Goal: Task Accomplishment & Management: Manage account settings

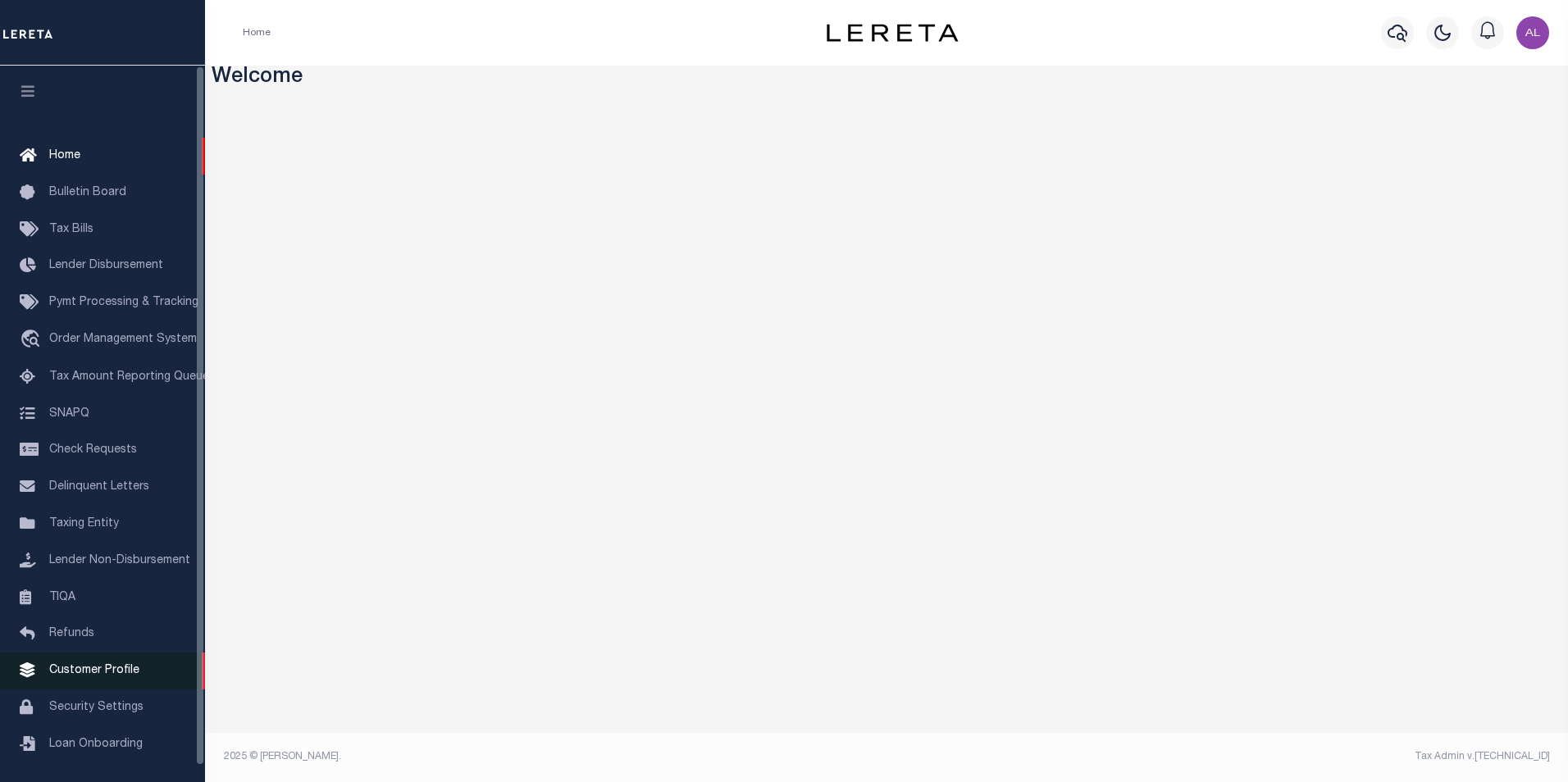
scroll to position [16, 0]
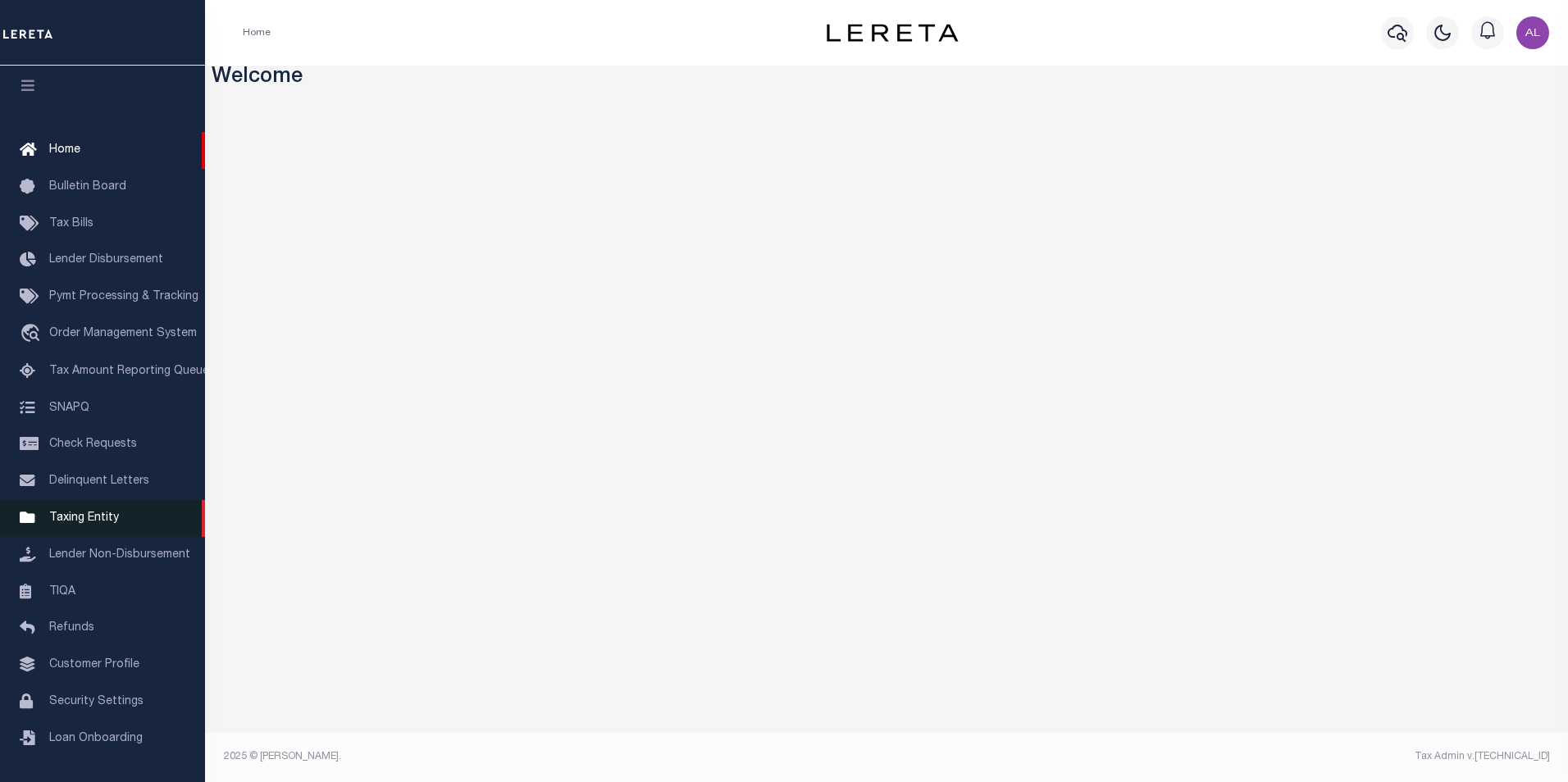
click at [109, 520] on span "Taxing Entity" at bounding box center [84, 518] width 69 height 12
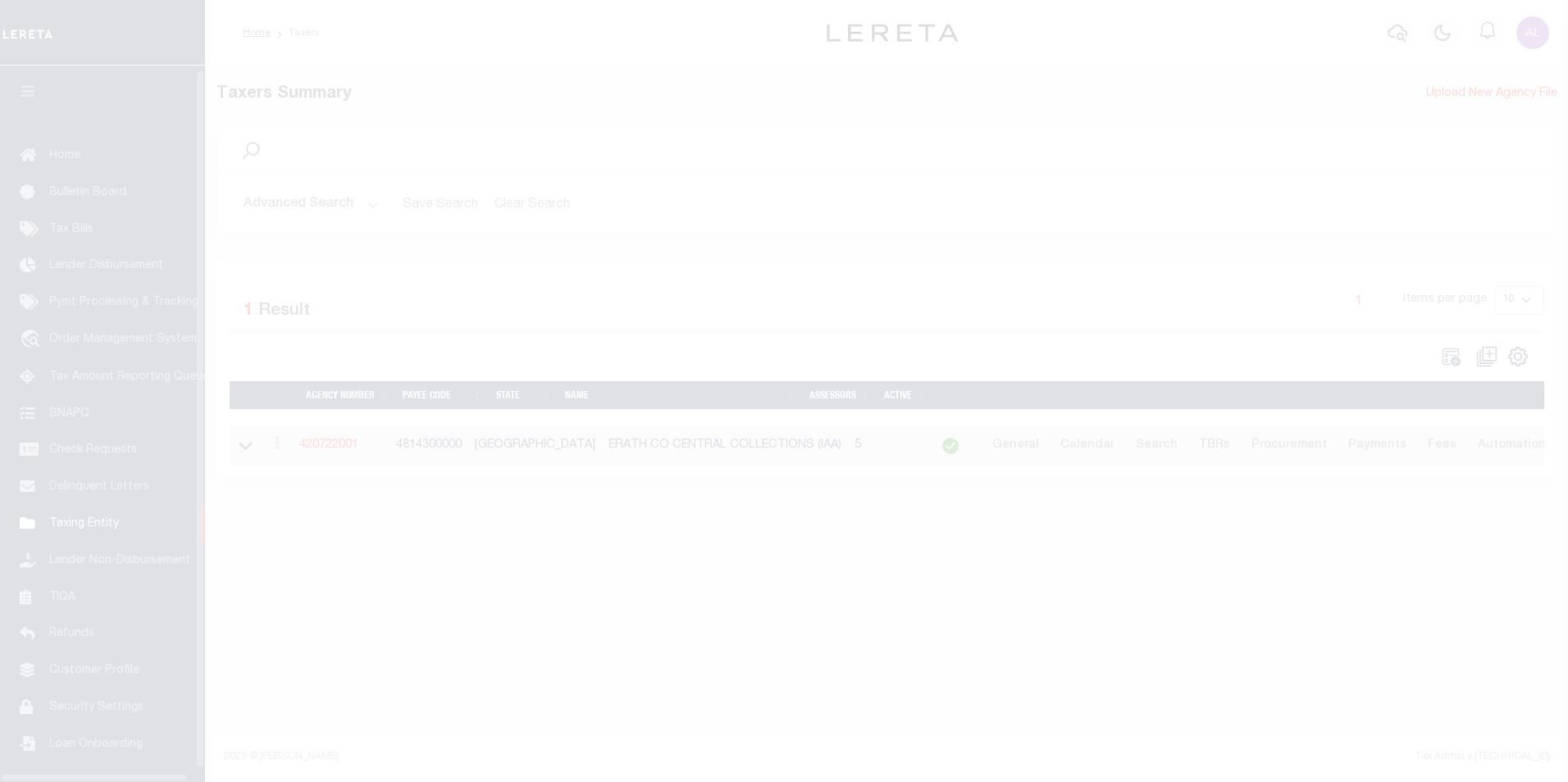
scroll to position [16, 0]
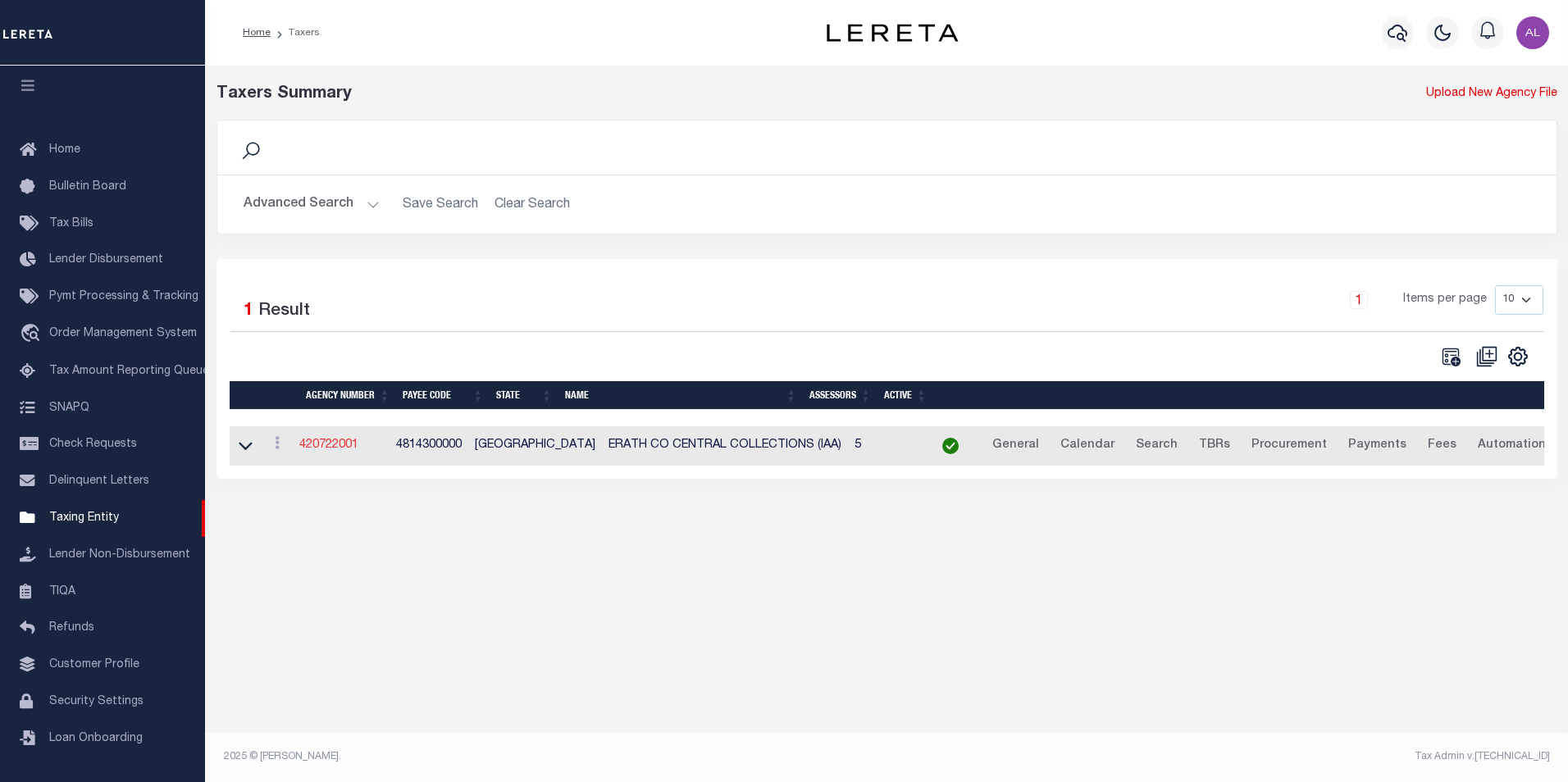
click at [352, 449] on link "420722001" at bounding box center [329, 445] width 59 height 12
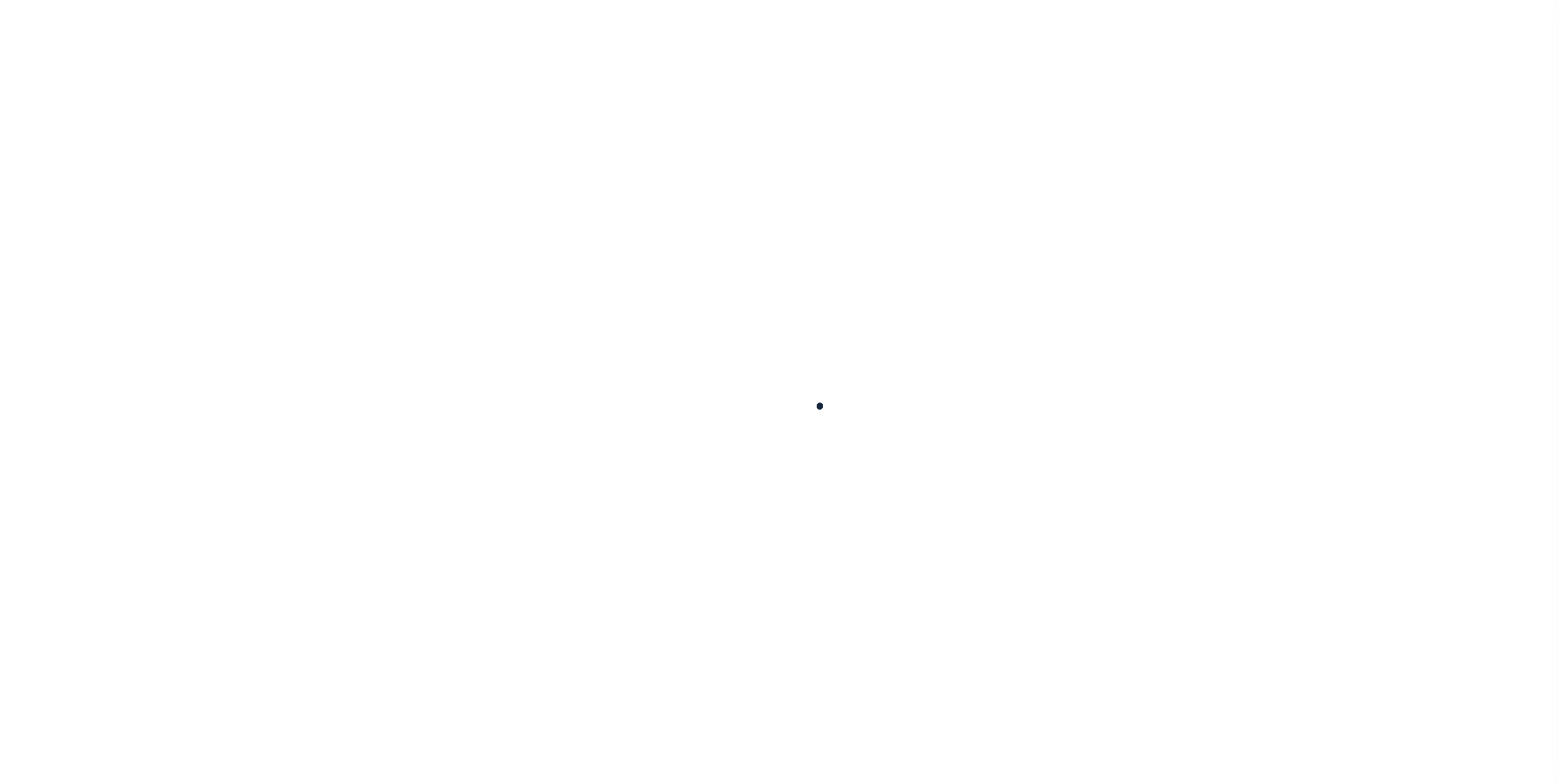
select select
checkbox input "false"
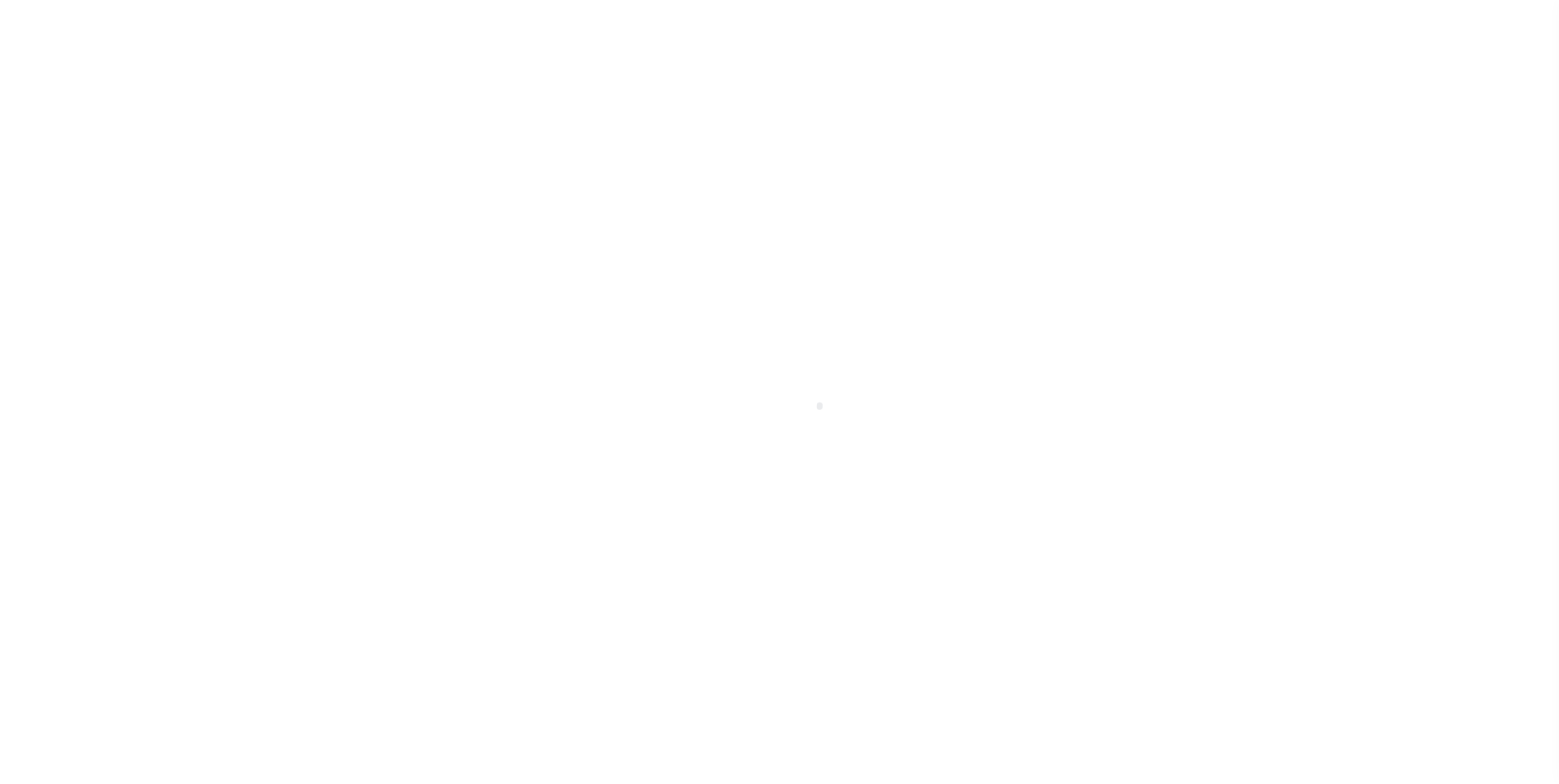
checkbox input "false"
type input "4814300000"
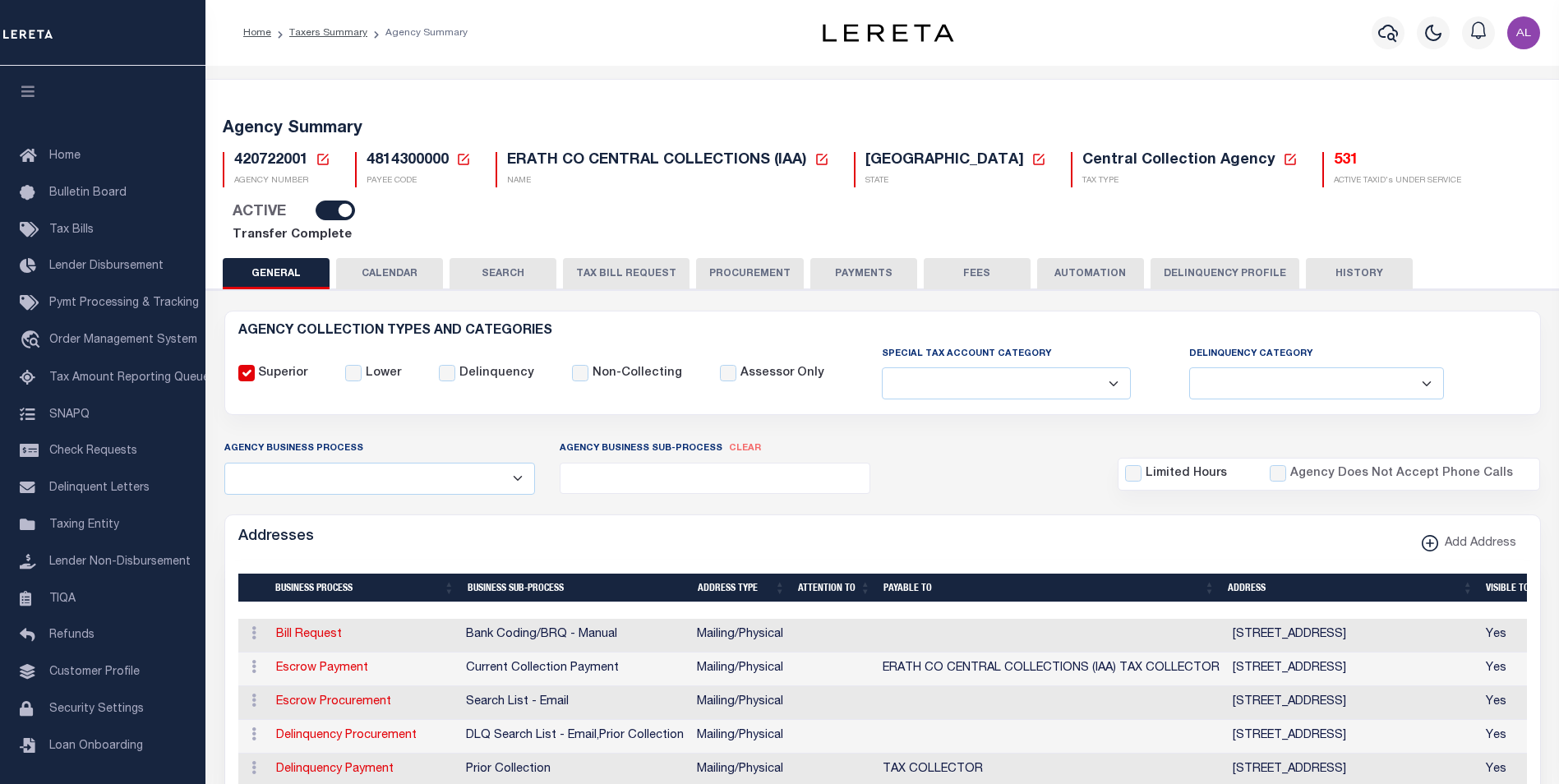
scroll to position [204, 0]
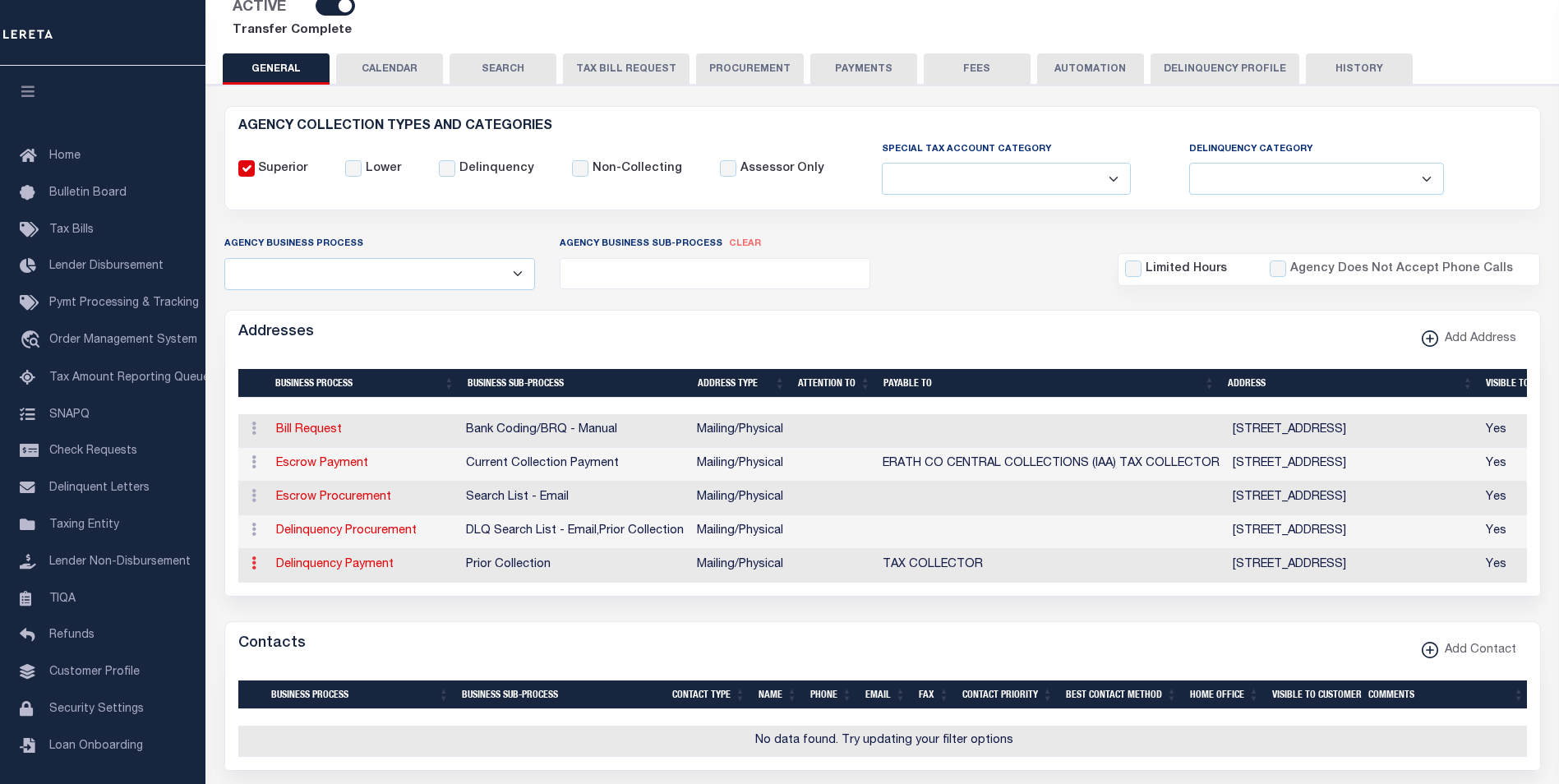
click at [248, 559] on link at bounding box center [254, 566] width 18 height 13
click at [318, 500] on link "Edit Address" at bounding box center [308, 513] width 124 height 27
select select "1"
checkbox input "false"
select select
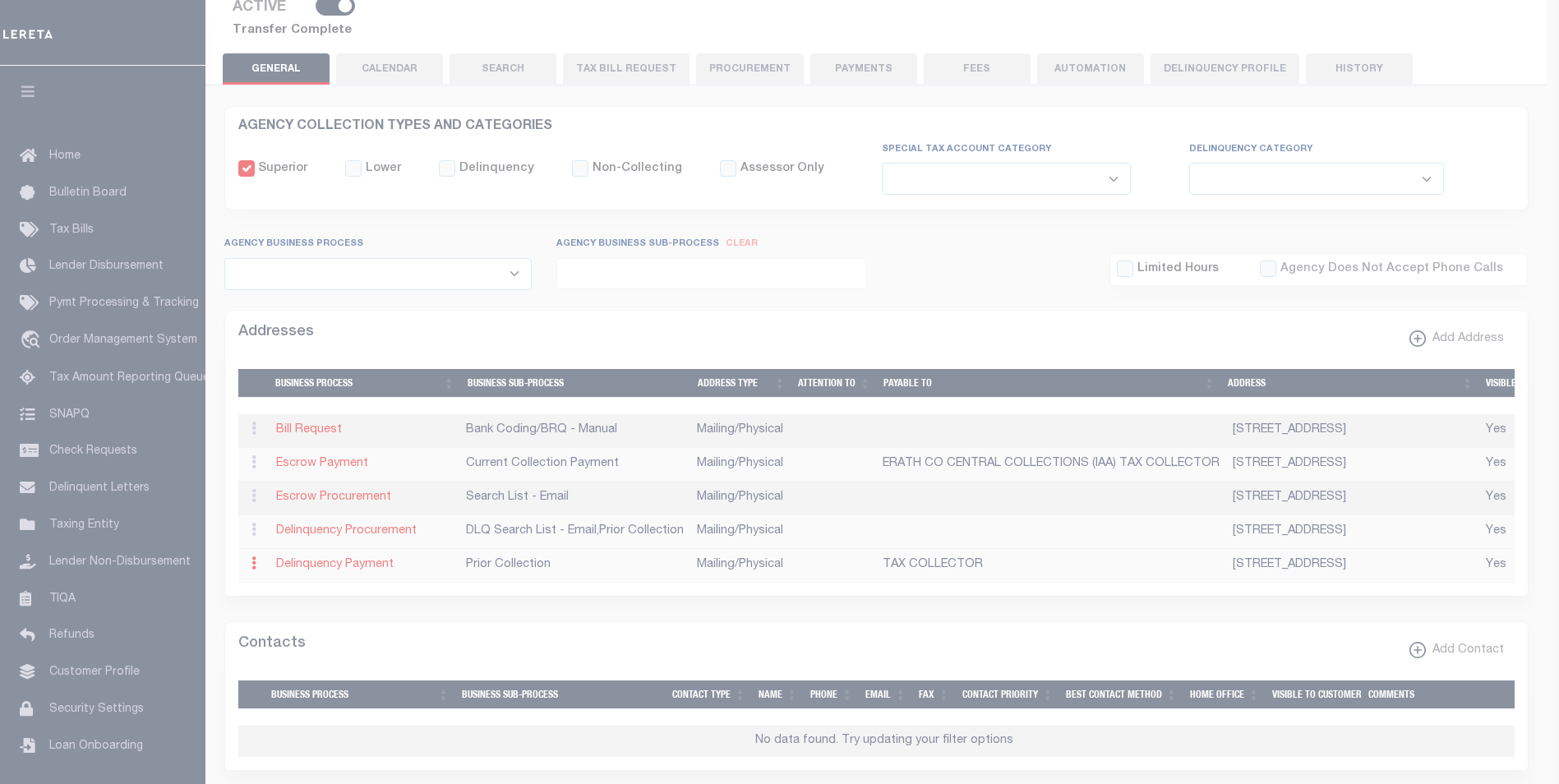
type input "222 E COLLEGE"
type input "STEPHENVILLE"
select select "TX"
type input "76401"
select select "5"
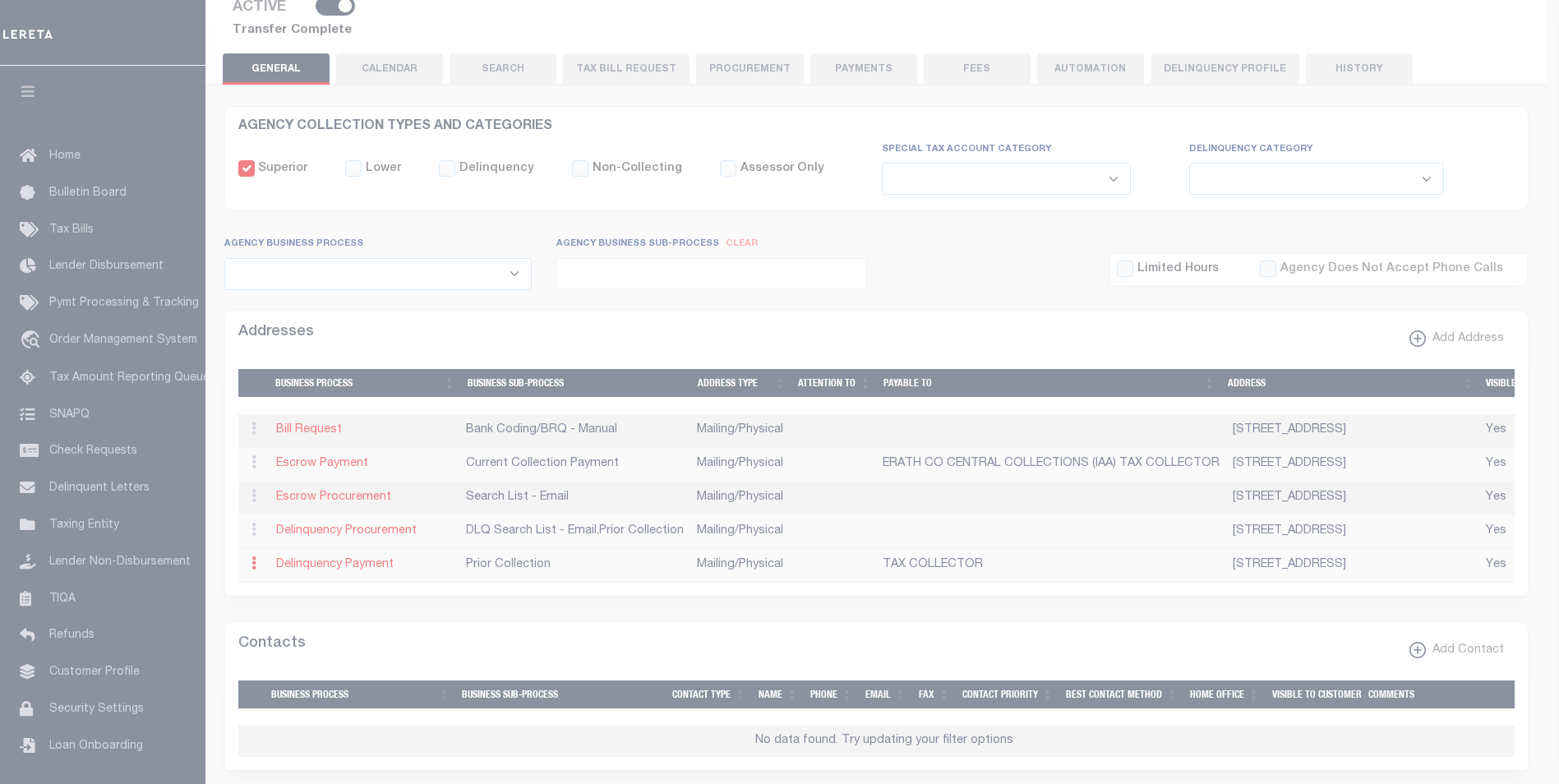
checkbox input "true"
type input "TAX COLLECTOR"
select select "5"
select select "27"
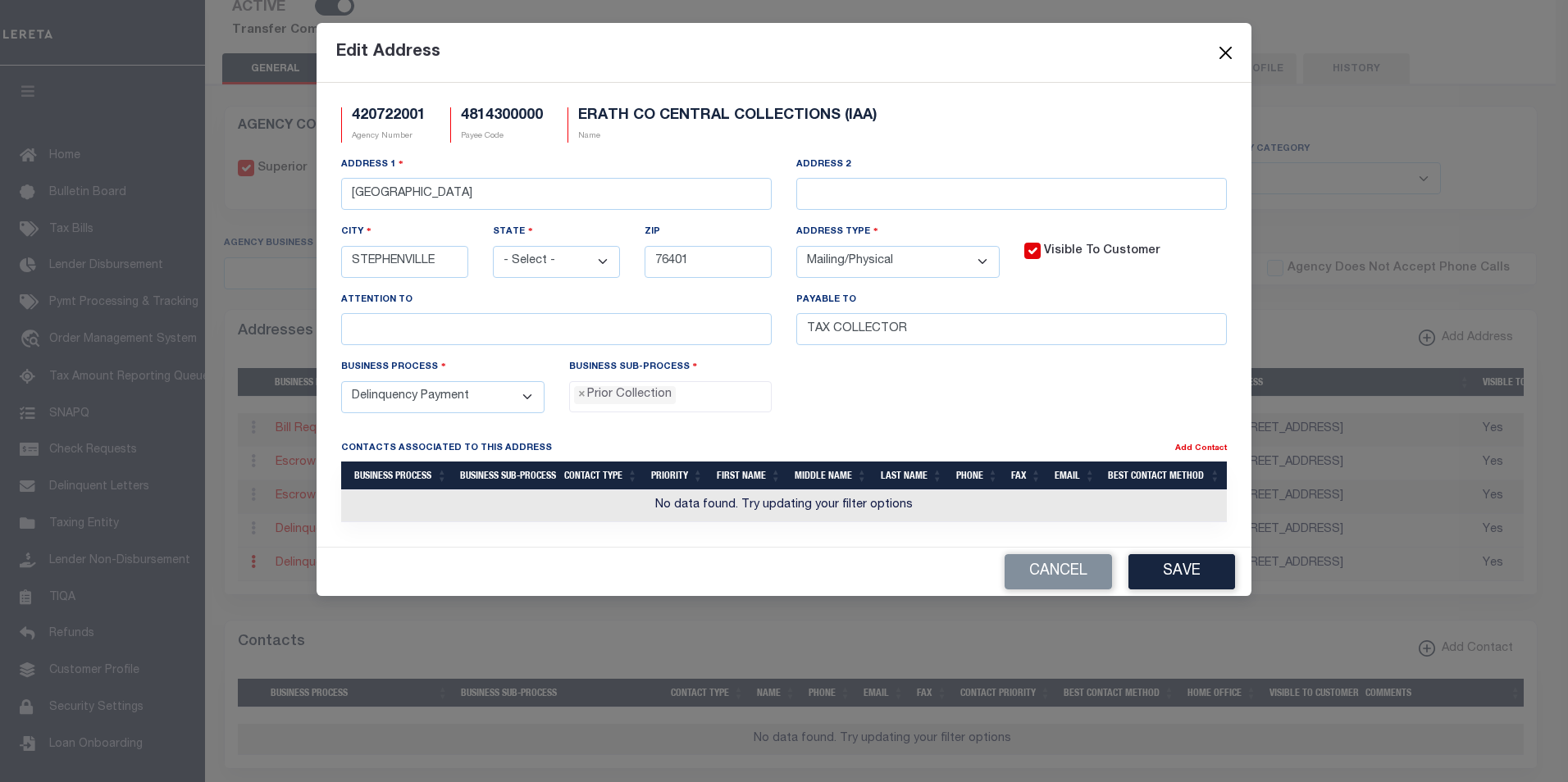
click at [1228, 51] on button "Close" at bounding box center [1226, 53] width 21 height 21
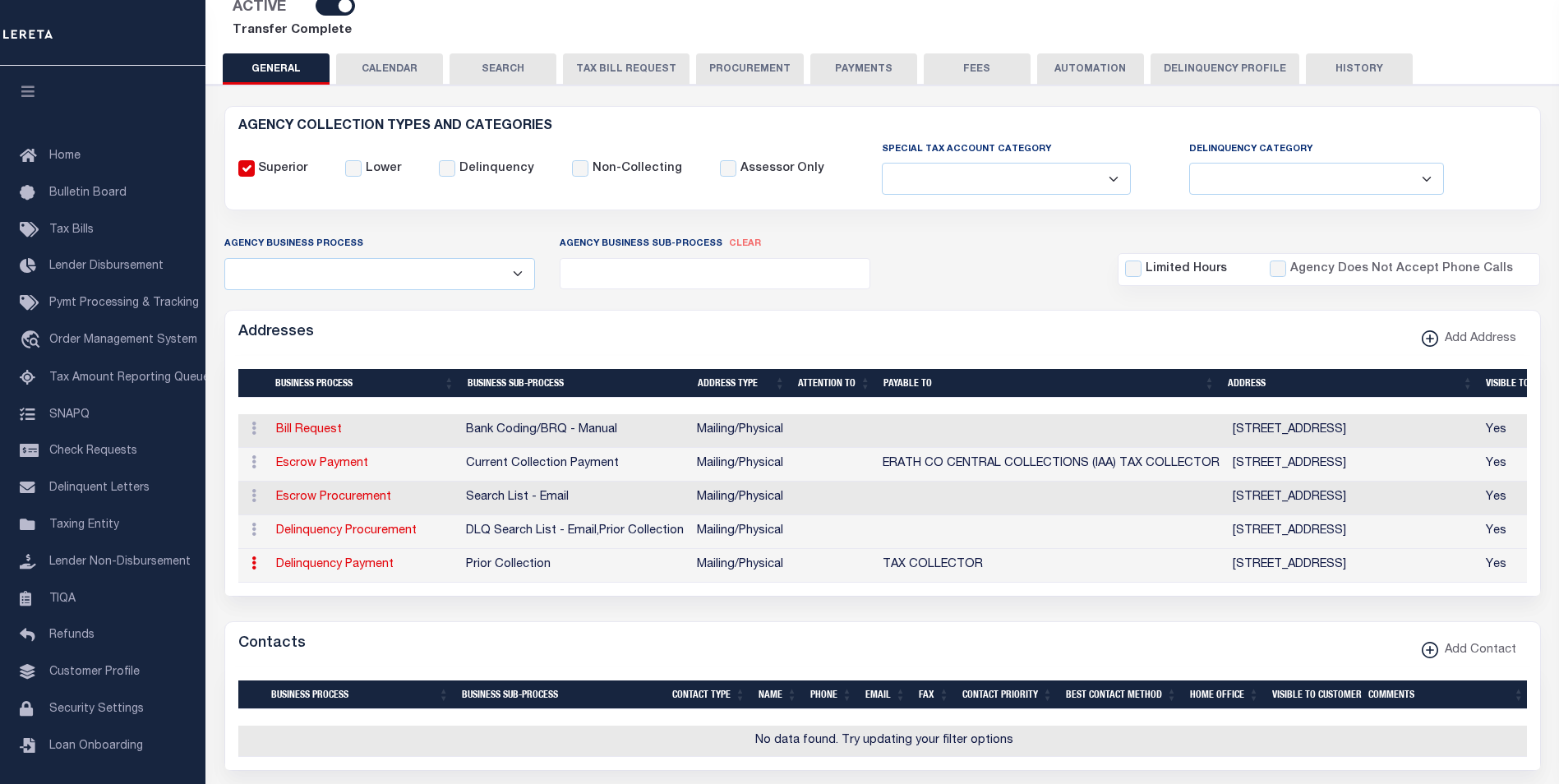
click at [251, 557] on icon at bounding box center [254, 563] width 5 height 13
click at [320, 500] on link "Edit Address" at bounding box center [308, 513] width 124 height 27
select select
select select "1"
checkbox input "false"
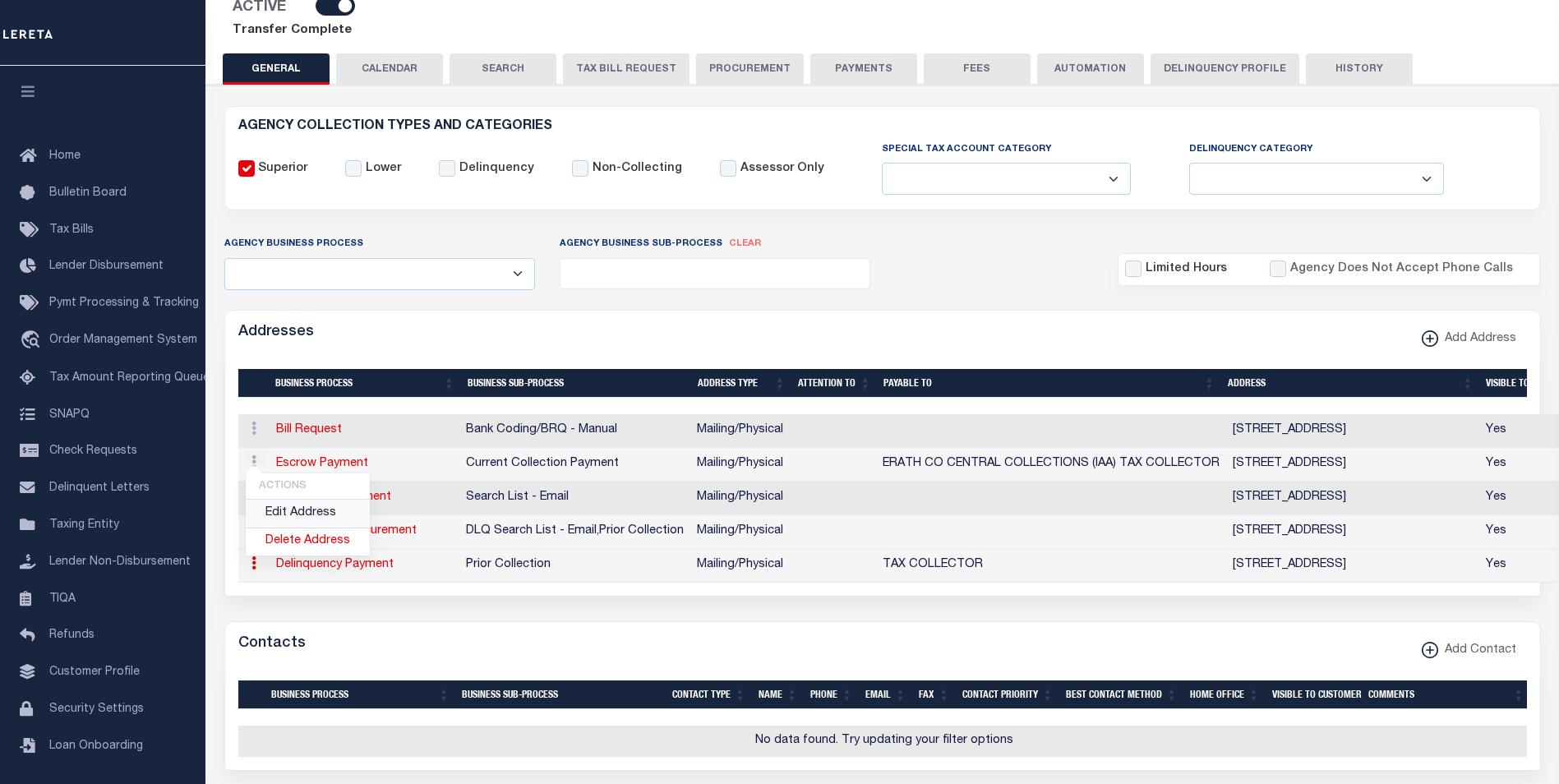
select select
type input "222 E COLLEGE"
type input "STEPHENVILLE"
select select "TX"
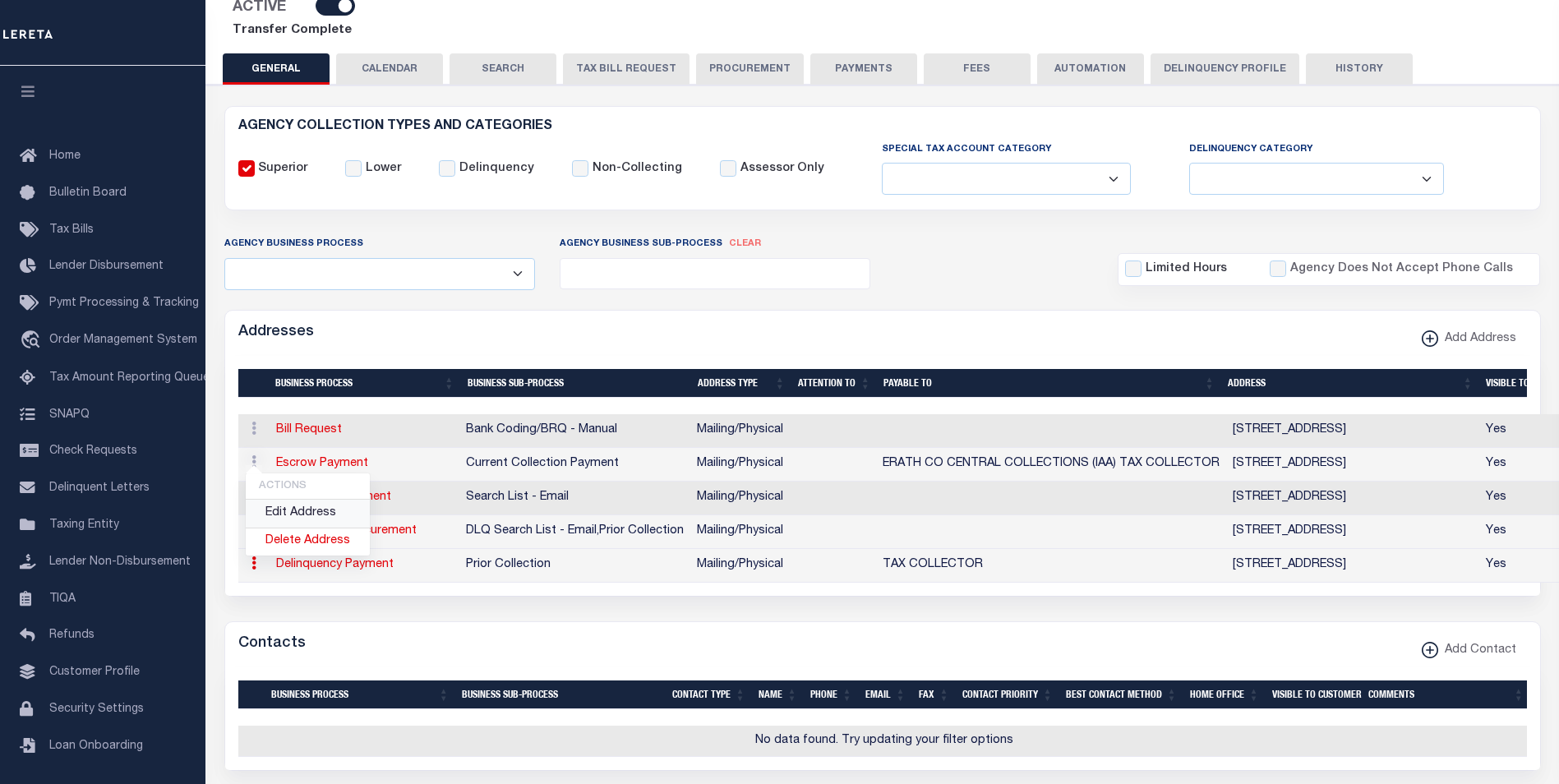
type input "76401"
select select "5"
checkbox input "true"
type input "TAX COLLECTOR"
select select "5"
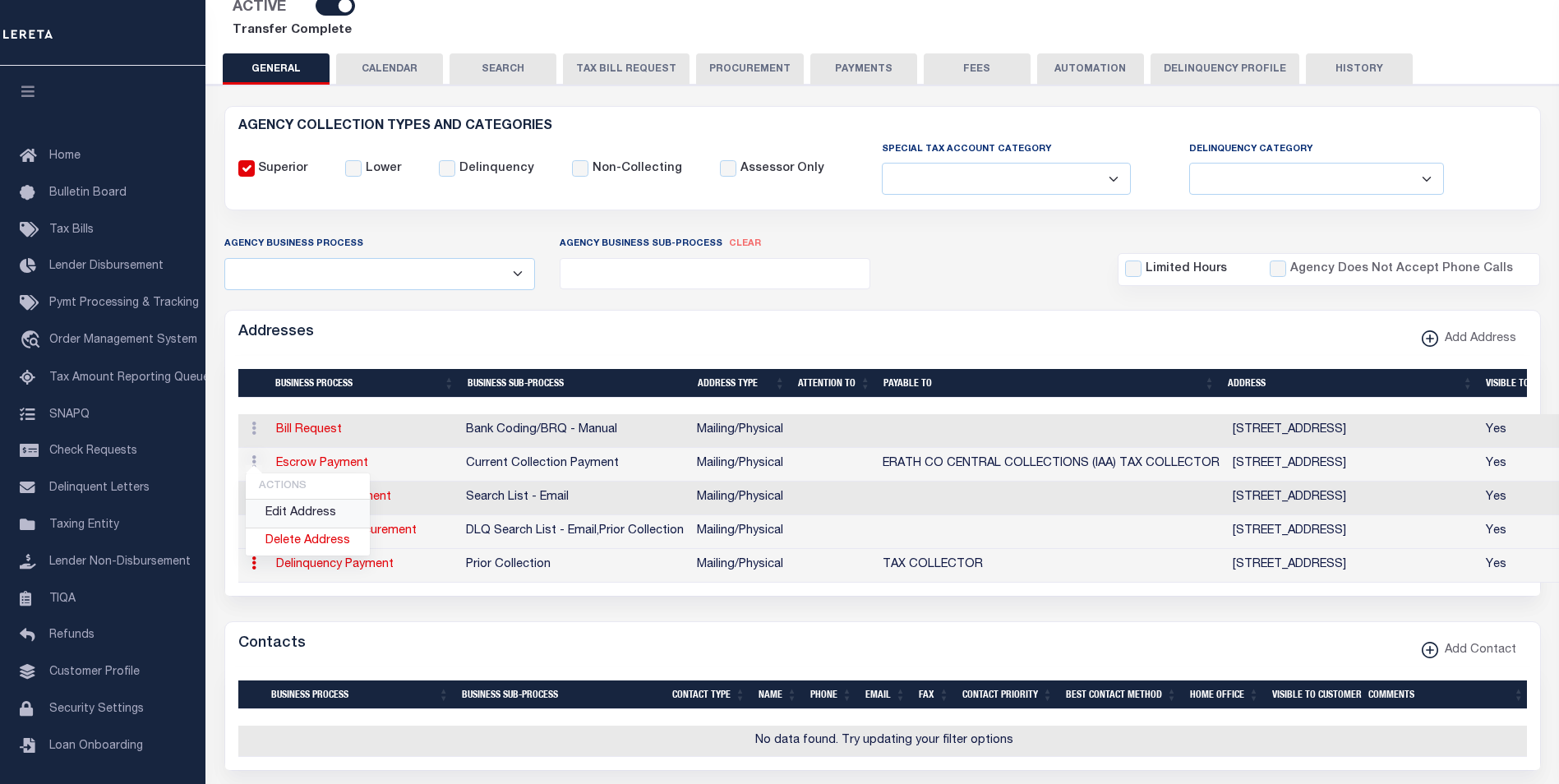
select select "27"
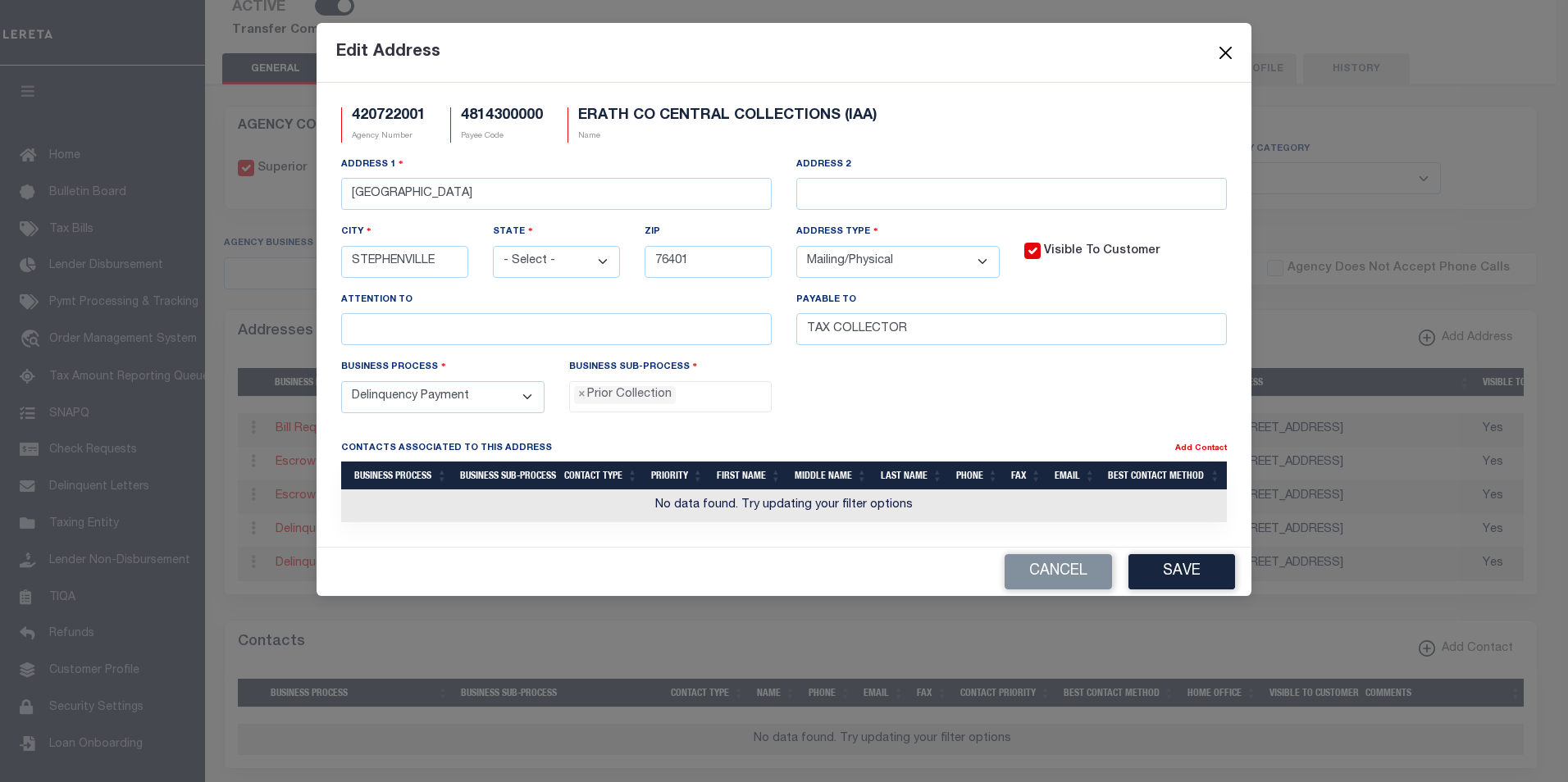
click at [1230, 48] on button "Close" at bounding box center [1226, 53] width 21 height 21
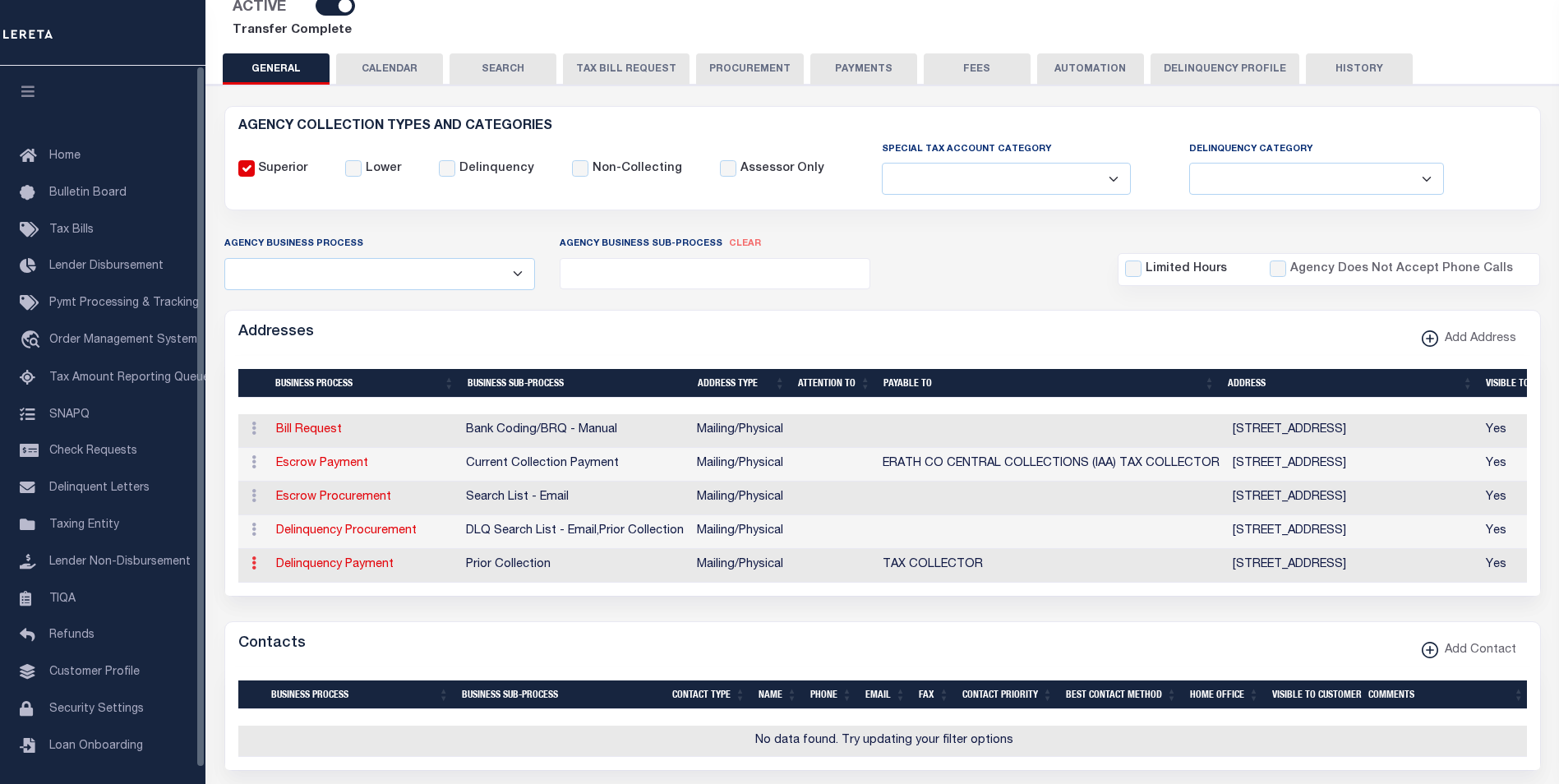
click at [255, 557] on icon at bounding box center [254, 563] width 5 height 13
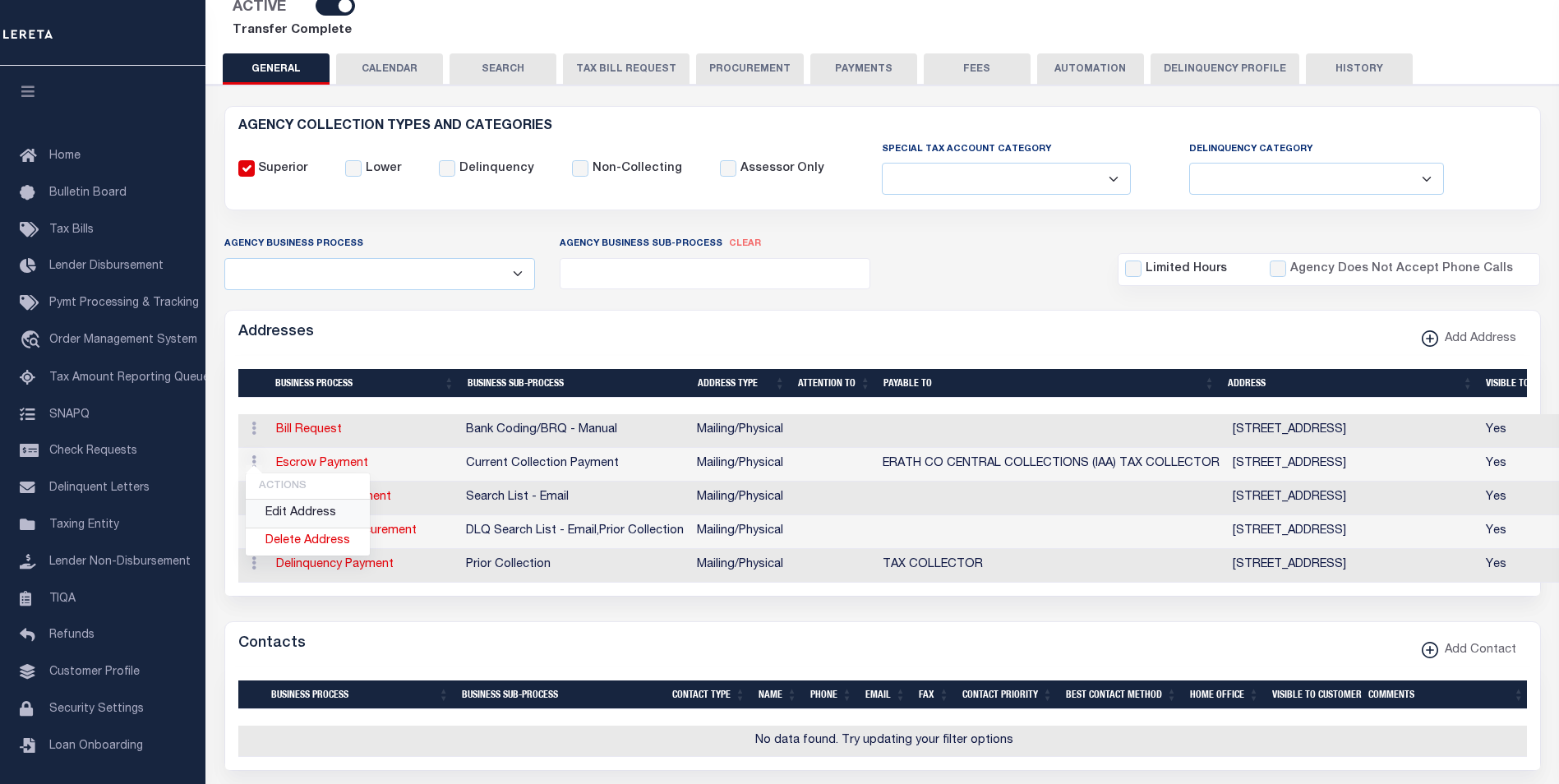
click at [320, 500] on link "Edit Address" at bounding box center [308, 513] width 124 height 27
select select
select select "1"
checkbox input "false"
select select
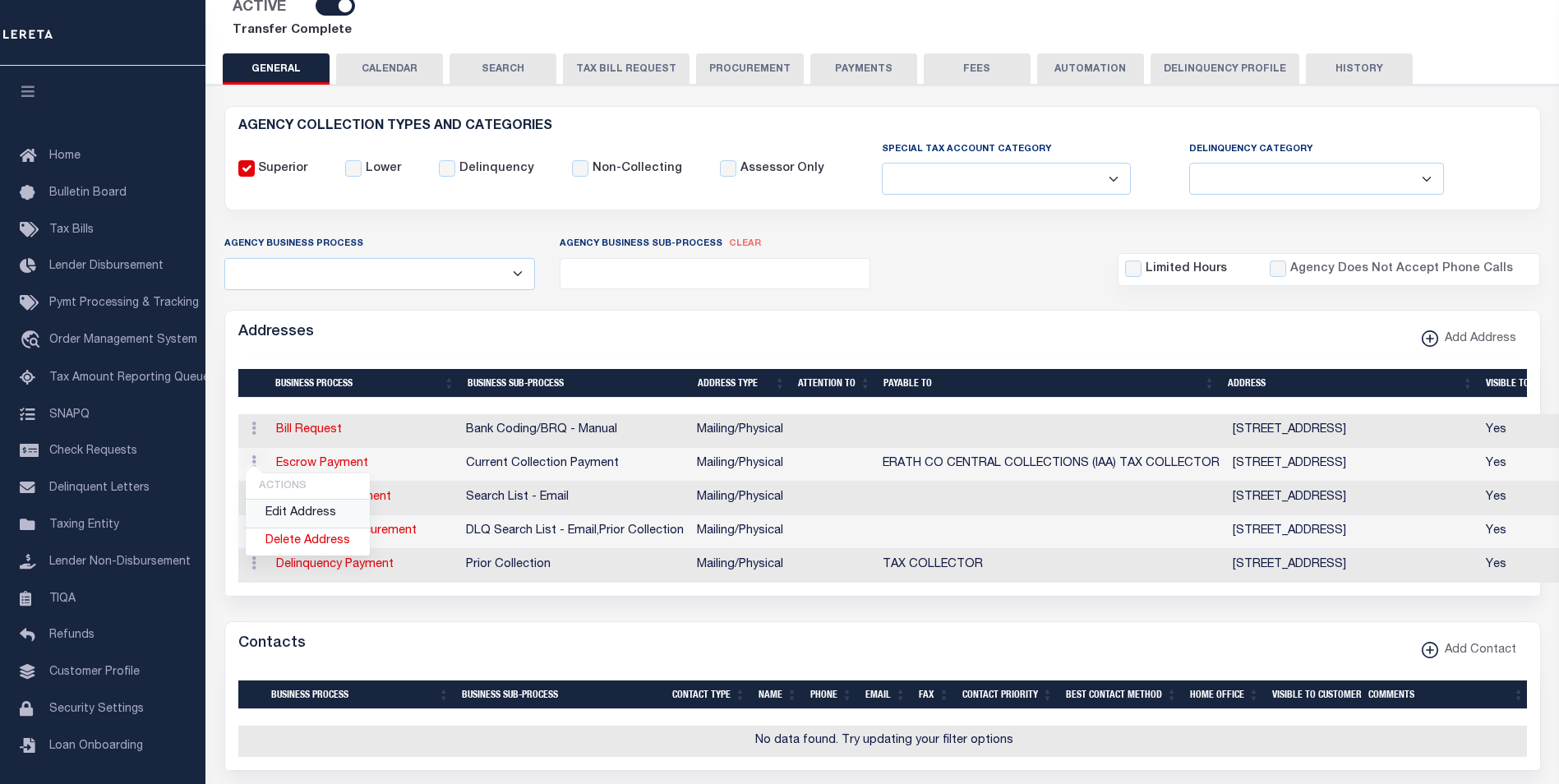
select select
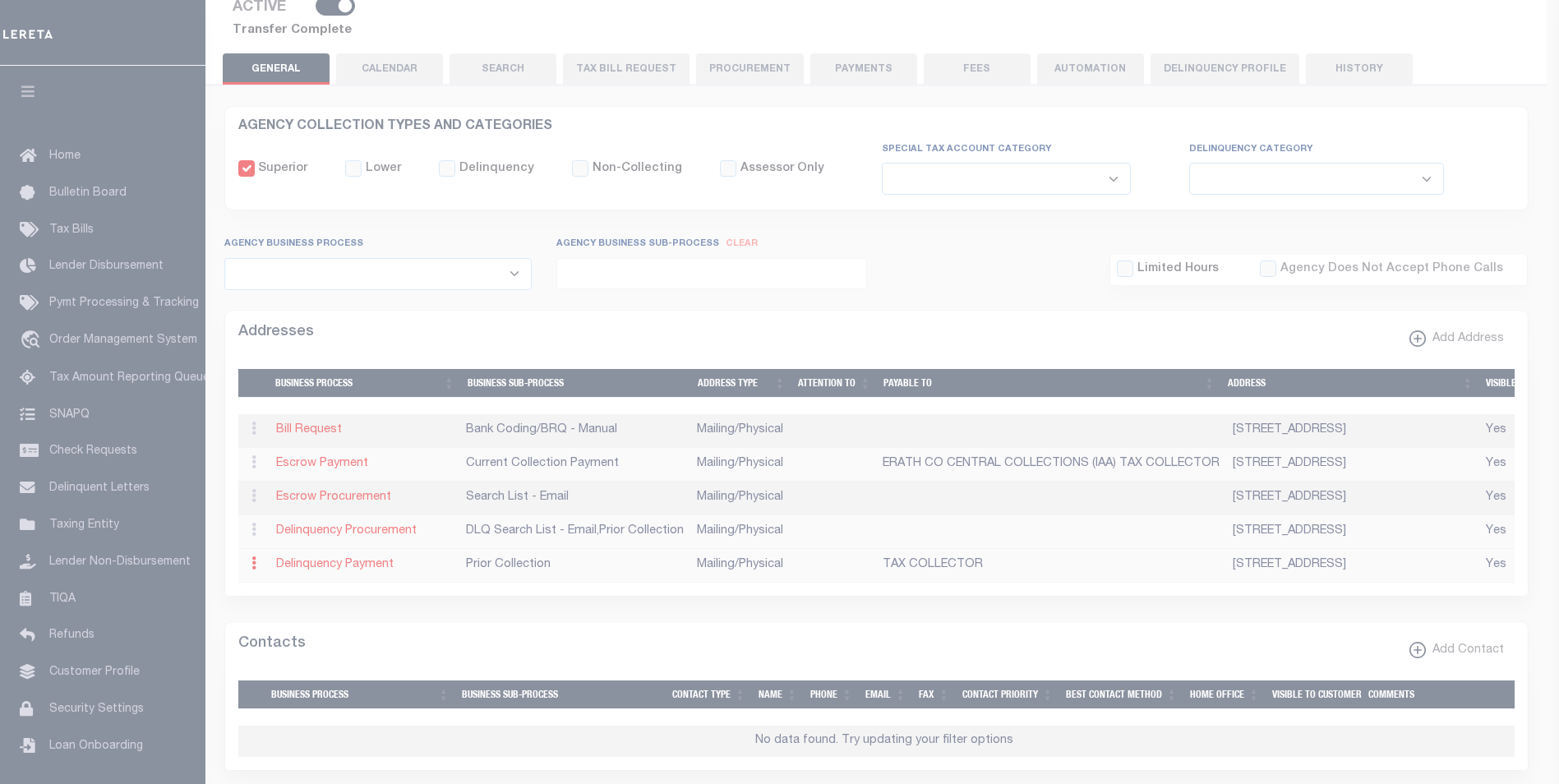
type input "222 E COLLEGE"
type input "STEPHENVILLE"
select select "TX"
type input "76401"
select select "5"
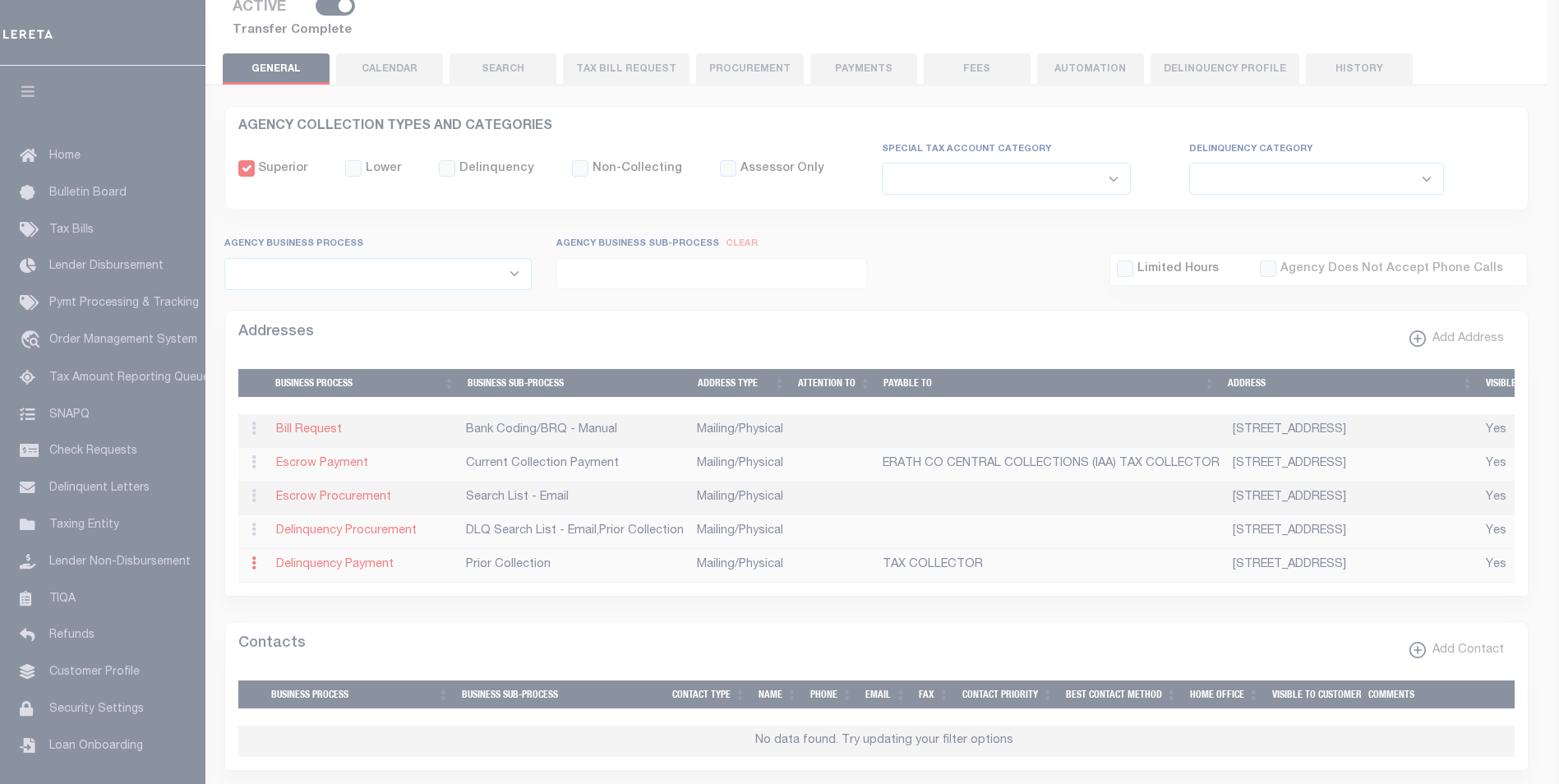
checkbox input "true"
type input "TAX COLLECTOR"
select select "5"
select select "27"
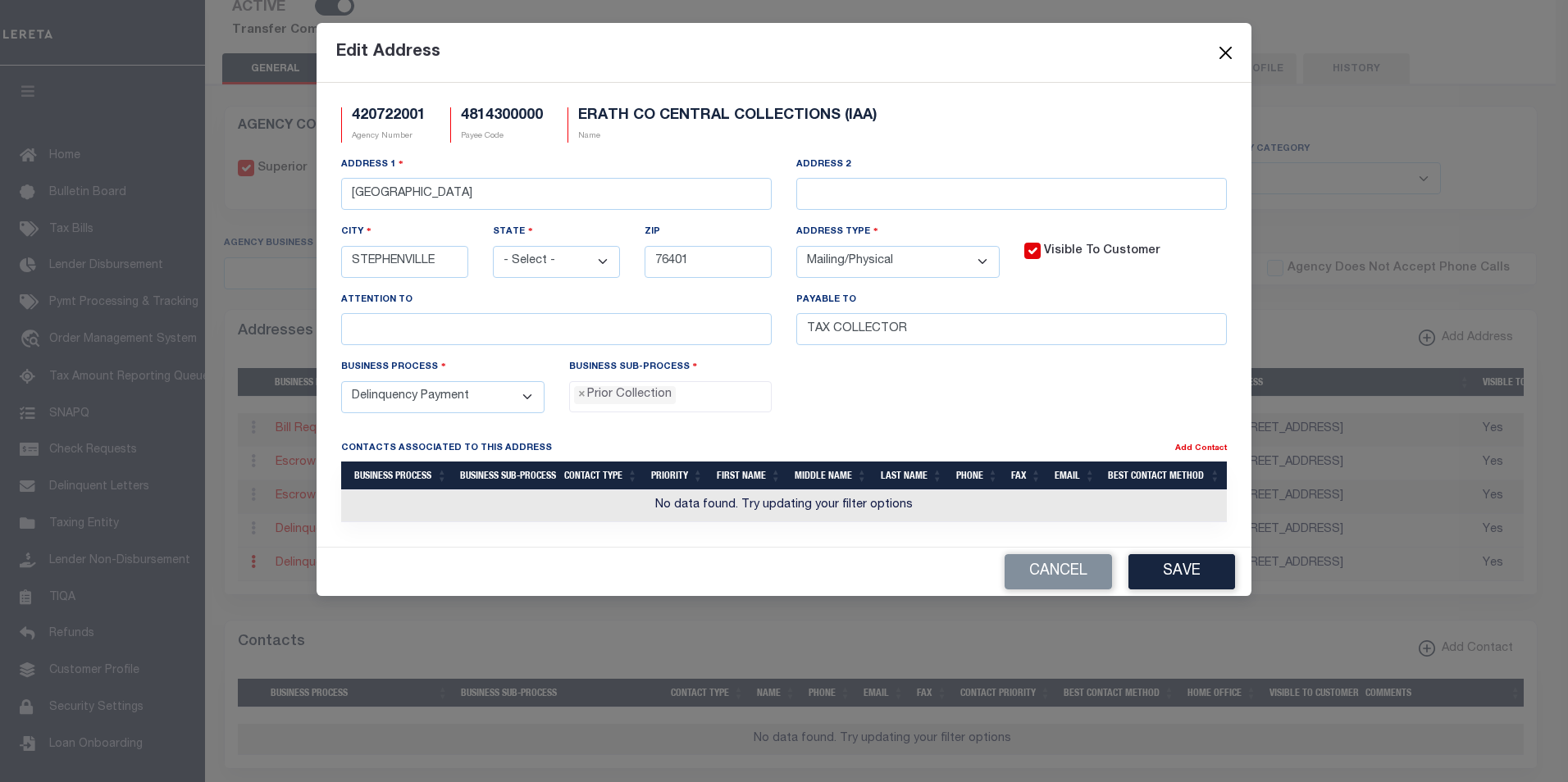
click at [1220, 54] on button "Close" at bounding box center [1226, 53] width 21 height 21
